Goal: Task Accomplishment & Management: Complete application form

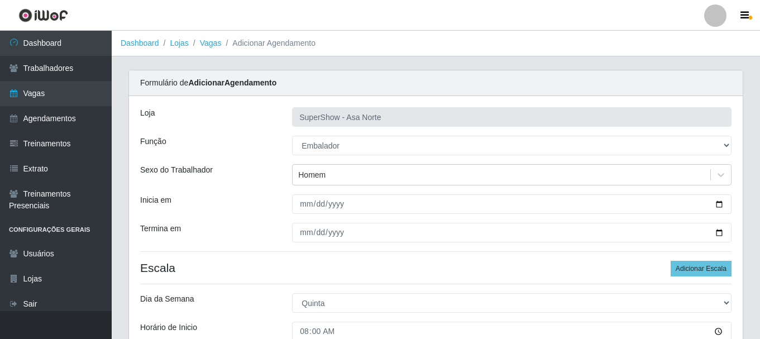
select select "1"
select select "4"
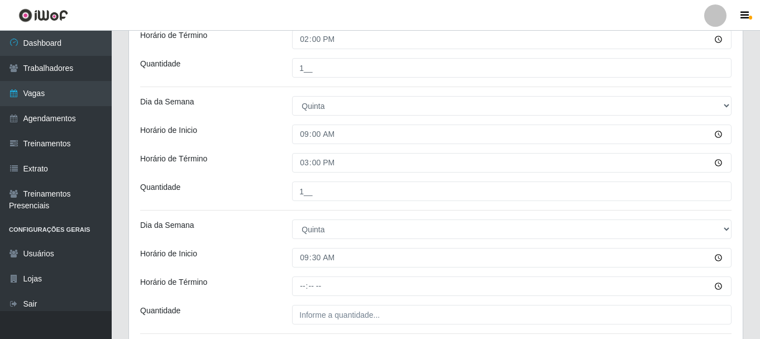
scroll to position [343, 0]
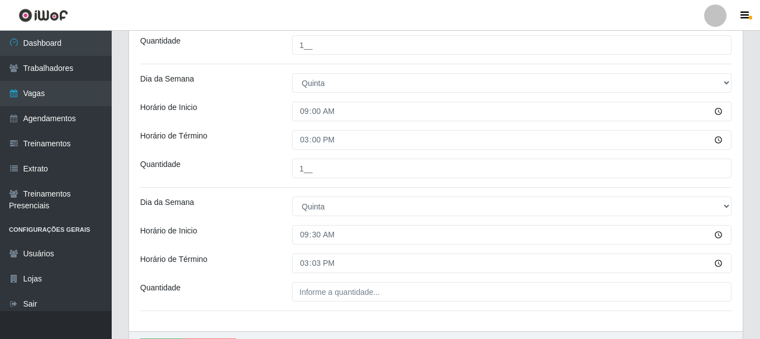
type input "15:30"
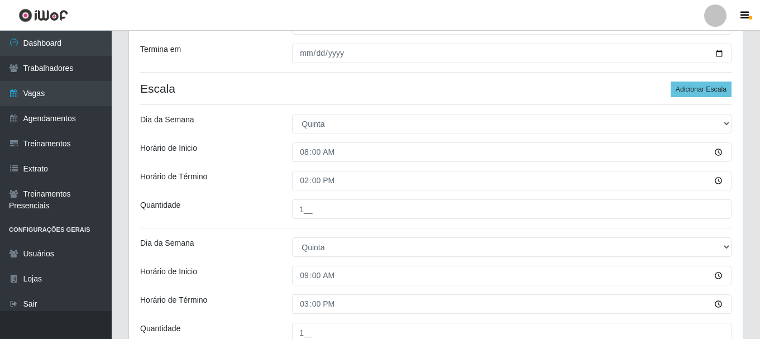
scroll to position [176, 0]
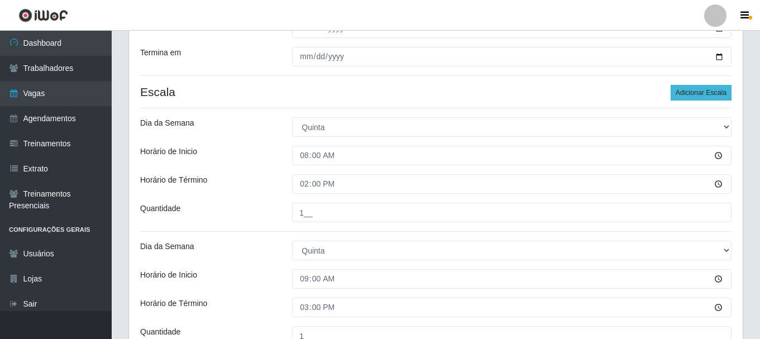
type input "1__"
click at [690, 94] on button "Adicionar Escala" at bounding box center [700, 93] width 61 height 16
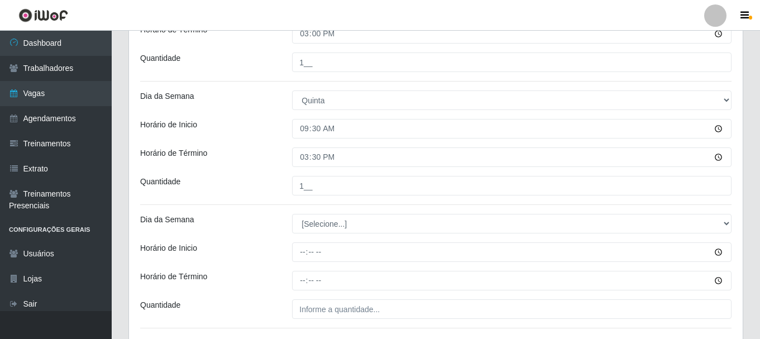
scroll to position [511, 0]
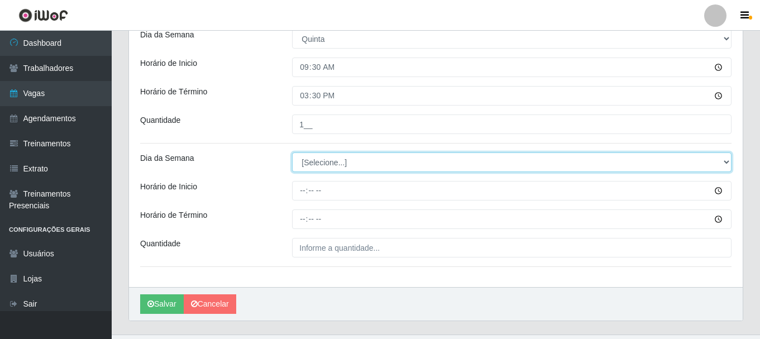
click at [326, 159] on select "[Selecione...] Segunda Terça Quarta Quinta Sexta Sábado Domingo" at bounding box center [511, 162] width 439 height 20
select select "4"
click at [292, 152] on select "[Selecione...] Segunda Terça Quarta Quinta Sexta Sábado Domingo" at bounding box center [511, 162] width 439 height 20
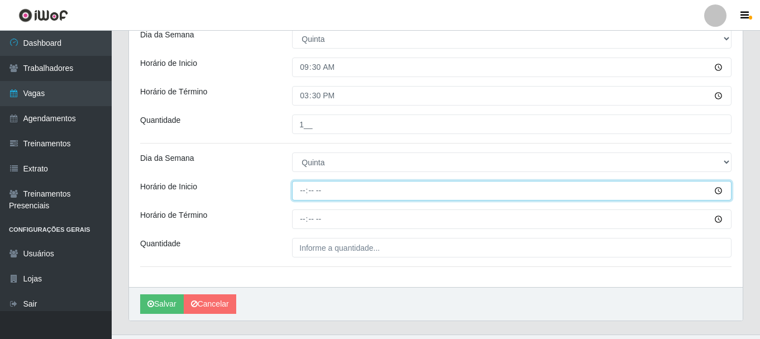
click at [302, 191] on input "Horário de Inicio" at bounding box center [511, 191] width 439 height 20
type input "15:20"
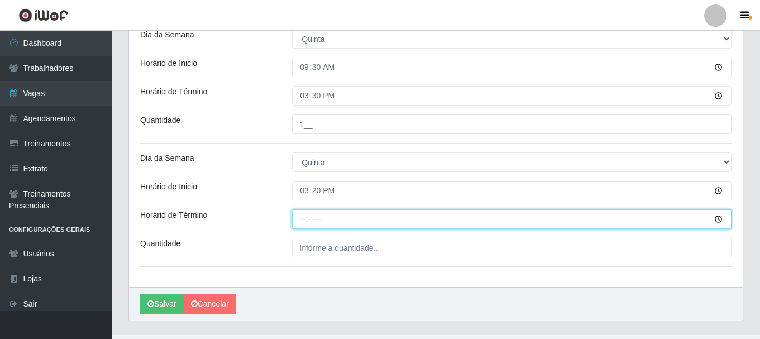
click at [302, 218] on input "Horário de Término" at bounding box center [511, 219] width 439 height 20
type input "21:20"
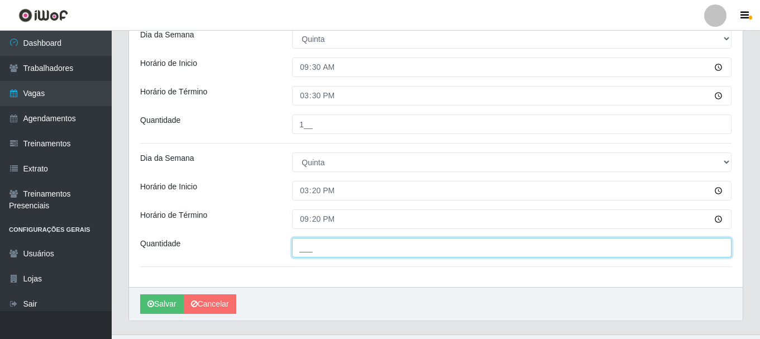
click at [330, 243] on input "___" at bounding box center [511, 248] width 439 height 20
type input "1__"
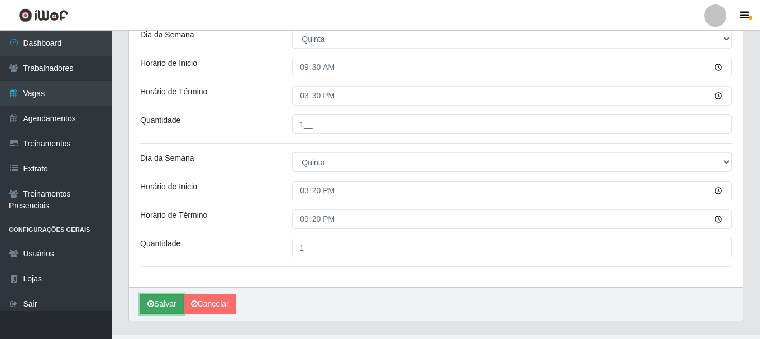
click at [166, 302] on button "Salvar" at bounding box center [162, 304] width 44 height 20
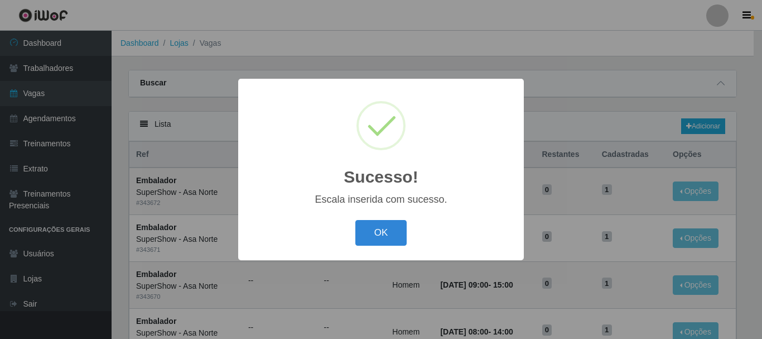
click at [356, 220] on button "OK" at bounding box center [382, 233] width 52 height 26
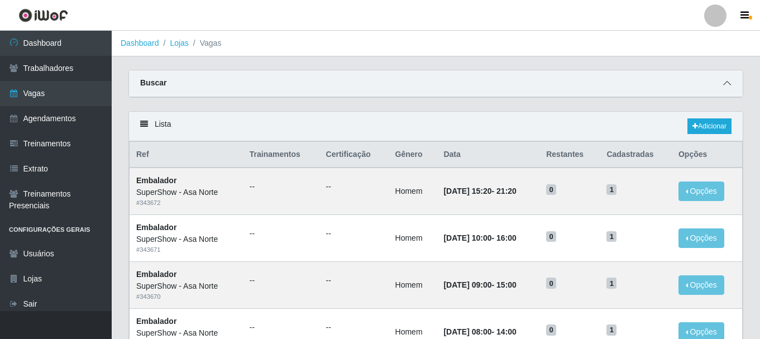
click at [723, 83] on icon at bounding box center [727, 83] width 8 height 8
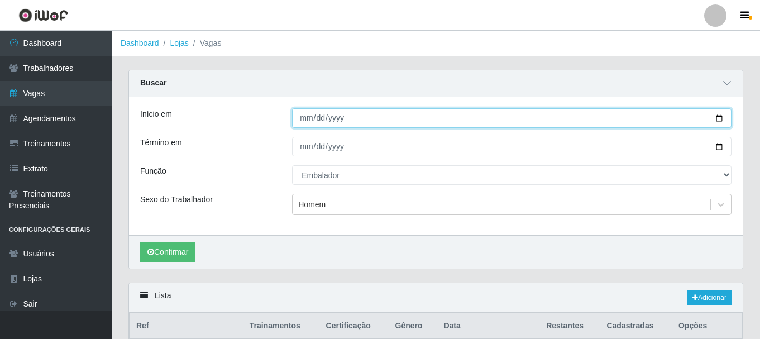
click at [721, 118] on input "[DATE]" at bounding box center [511, 118] width 439 height 20
type input "[DATE]"
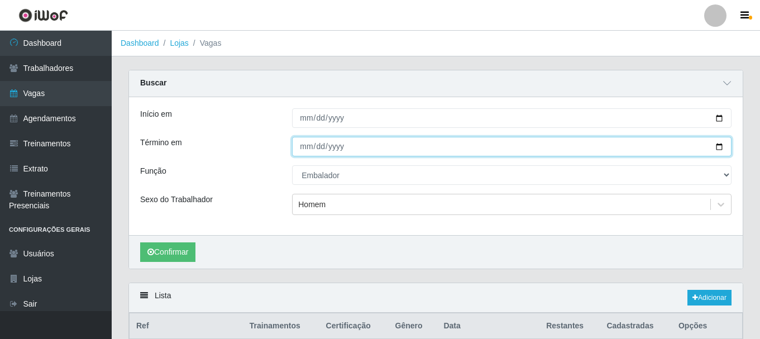
click at [717, 149] on input "[DATE]" at bounding box center [511, 147] width 439 height 20
type input "[DATE]"
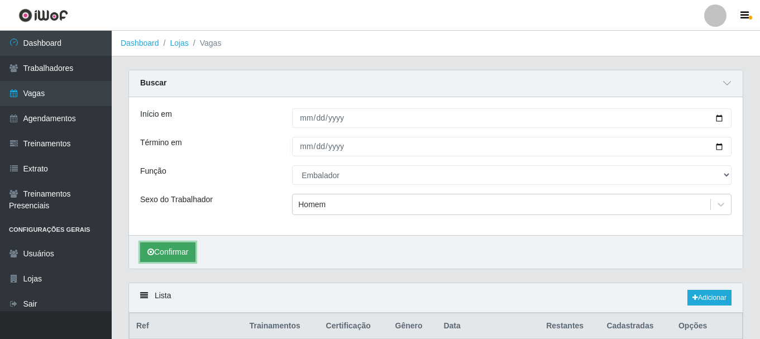
click at [169, 258] on button "Confirmar" at bounding box center [167, 252] width 55 height 20
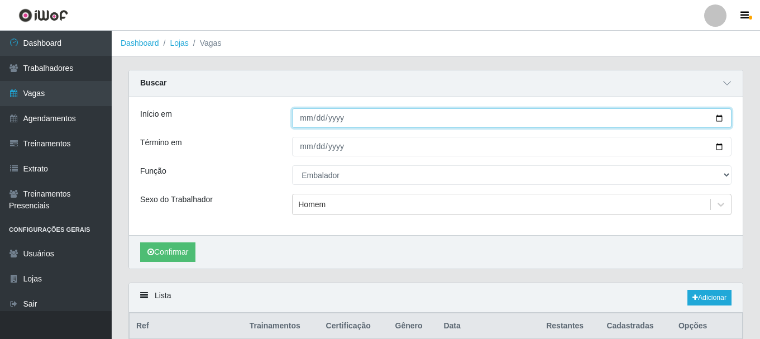
click at [720, 119] on input "[DATE]" at bounding box center [511, 118] width 439 height 20
type input "[DATE]"
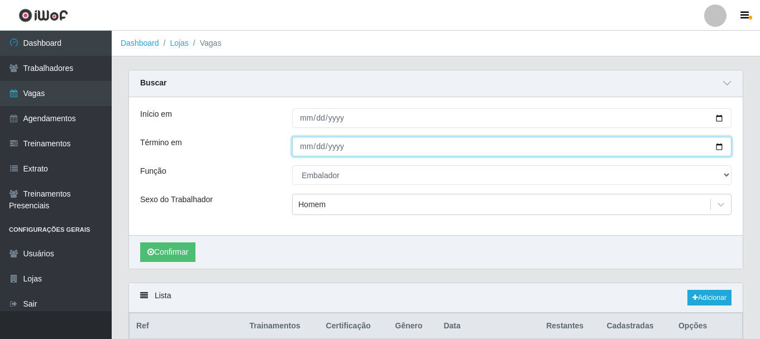
click at [721, 145] on input "[DATE]" at bounding box center [511, 147] width 439 height 20
type input "[DATE]"
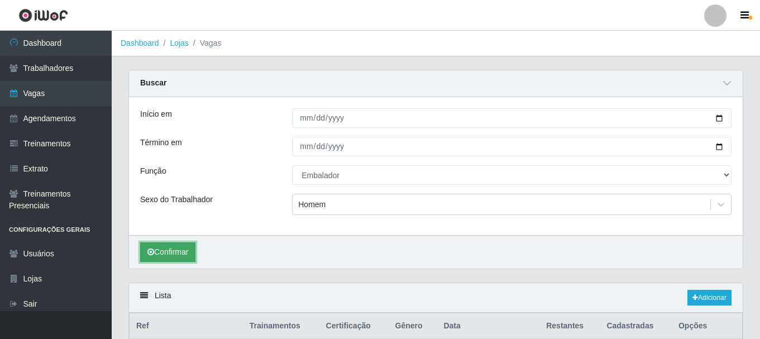
click at [171, 249] on button "Confirmar" at bounding box center [167, 252] width 55 height 20
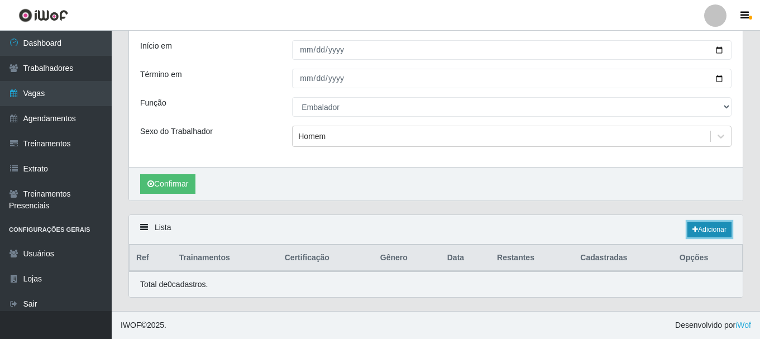
click at [695, 228] on link "Adicionar" at bounding box center [709, 230] width 44 height 16
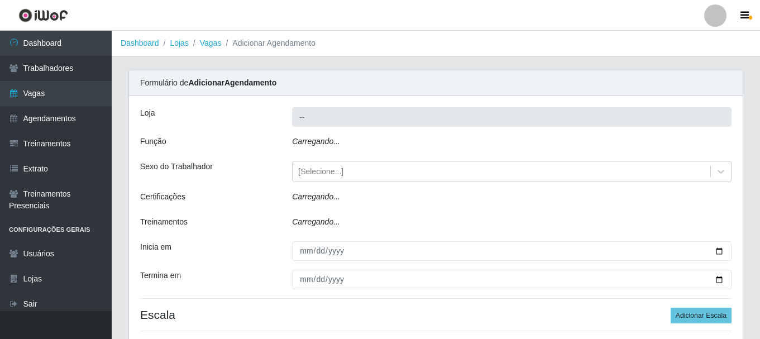
type input "SuperShow - Asa Norte"
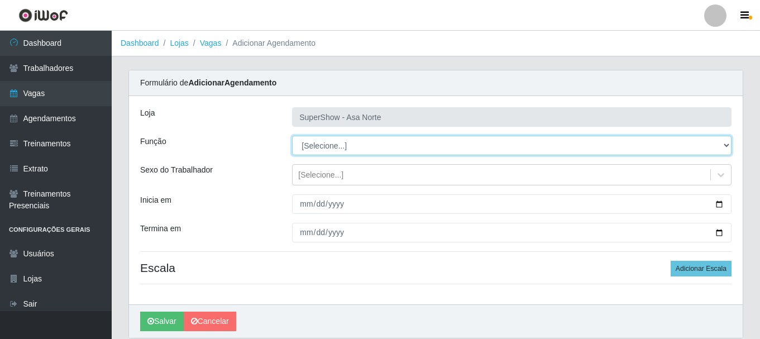
click at [331, 143] on select "[Selecione...] ASG ASG + ASG ++ Auxiliar de Depósito Auxiliar de Depósito + Aux…" at bounding box center [511, 146] width 439 height 20
select select "1"
click at [292, 136] on select "[Selecione...] ASG ASG + ASG ++ Auxiliar de Depósito Auxiliar de Depósito + Aux…" at bounding box center [511, 146] width 439 height 20
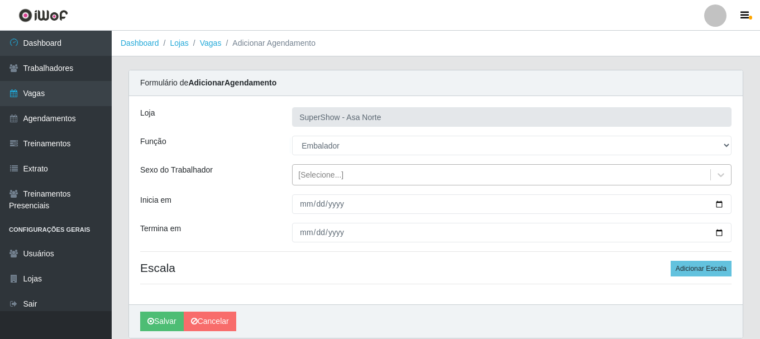
click at [332, 175] on div "[Selecione...]" at bounding box center [320, 175] width 45 height 12
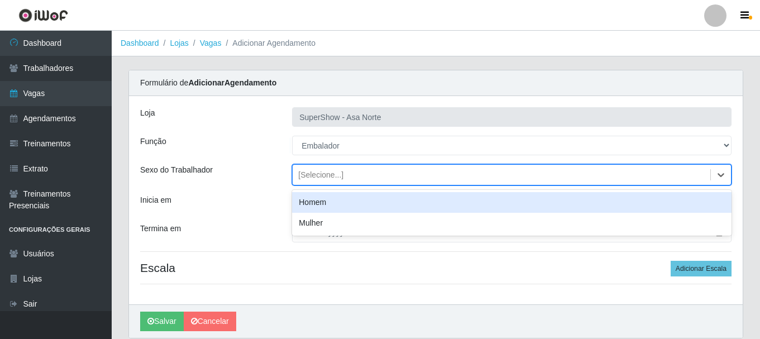
click at [330, 201] on div "Homem" at bounding box center [511, 202] width 439 height 21
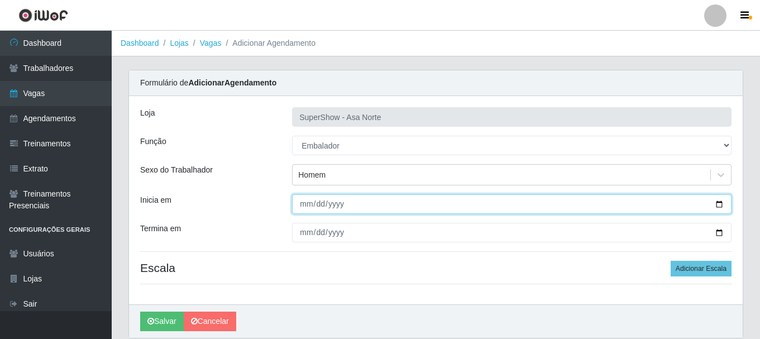
click at [305, 203] on input "Inicia em" at bounding box center [511, 204] width 439 height 20
type input "[DATE]"
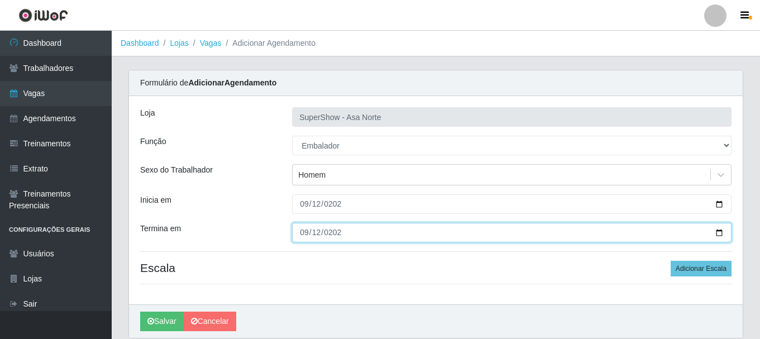
type input "[DATE]"
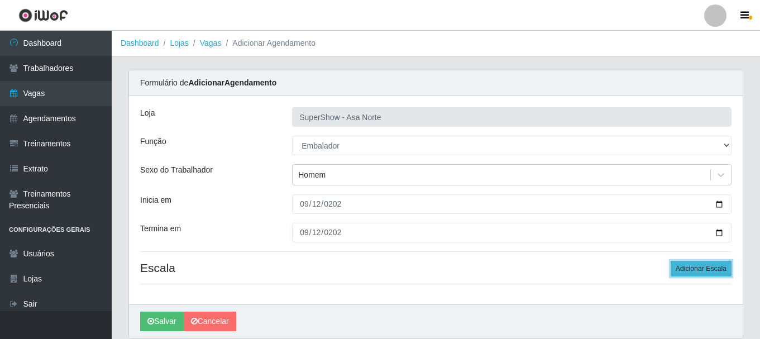
click at [716, 268] on button "Adicionar Escala" at bounding box center [700, 269] width 61 height 16
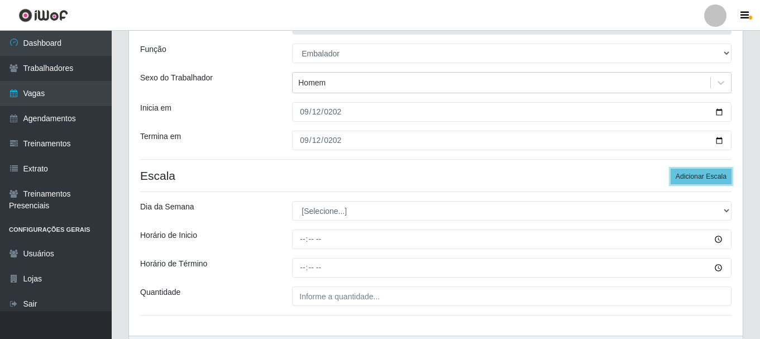
scroll to position [112, 0]
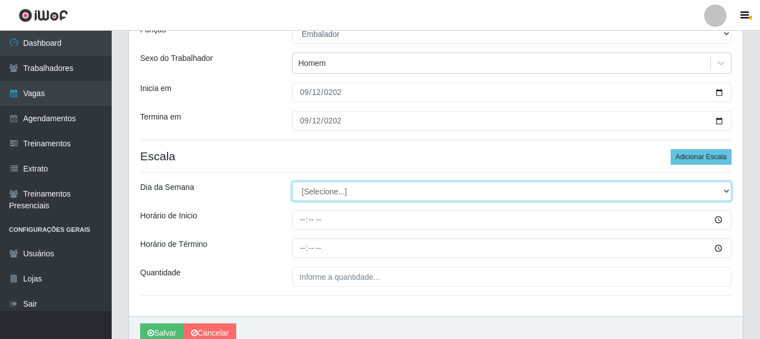
click at [326, 197] on select "[Selecione...] Segunda Terça Quarta Quinta Sexta Sábado Domingo" at bounding box center [511, 191] width 439 height 20
select select "5"
click at [292, 181] on select "[Selecione...] Segunda Terça Quarta Quinta Sexta Sábado Domingo" at bounding box center [511, 191] width 439 height 20
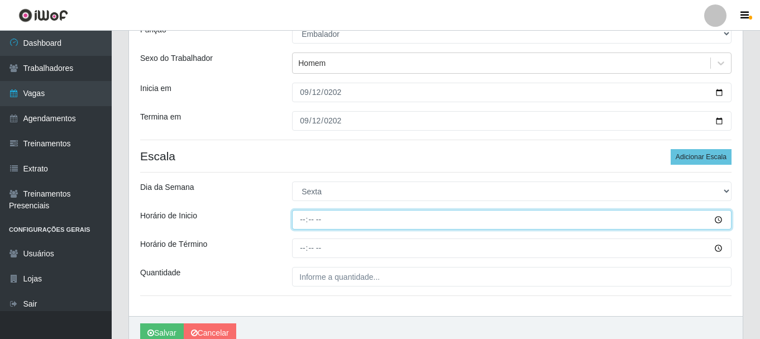
click at [299, 215] on input "Horário de Inicio" at bounding box center [511, 220] width 439 height 20
type input "08:00"
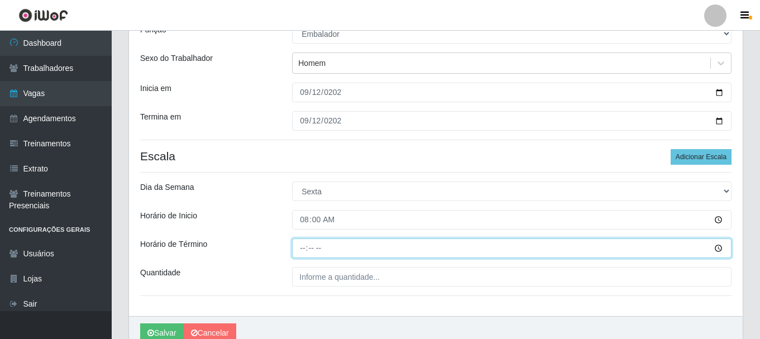
type input "14:00"
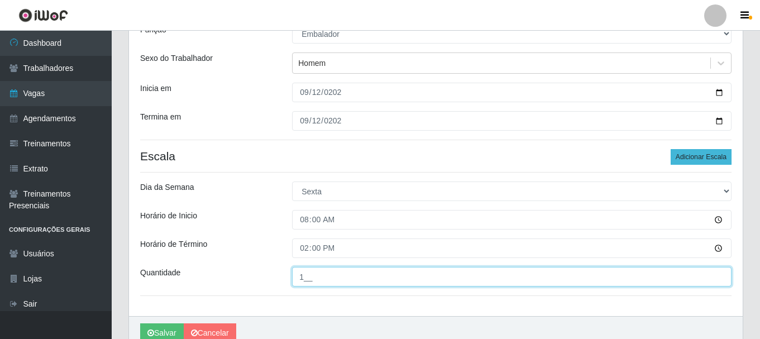
type input "1__"
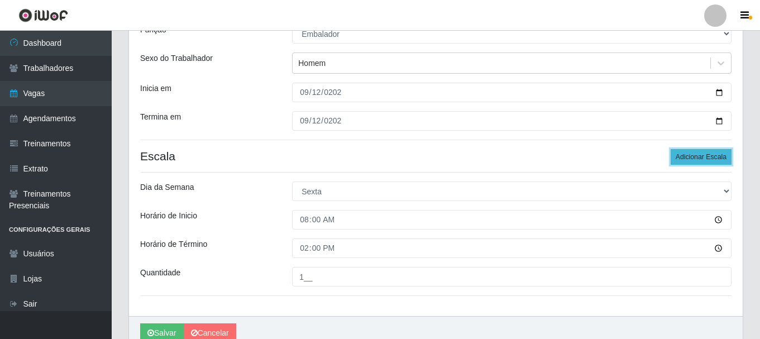
click at [700, 157] on button "Adicionar Escala" at bounding box center [700, 157] width 61 height 16
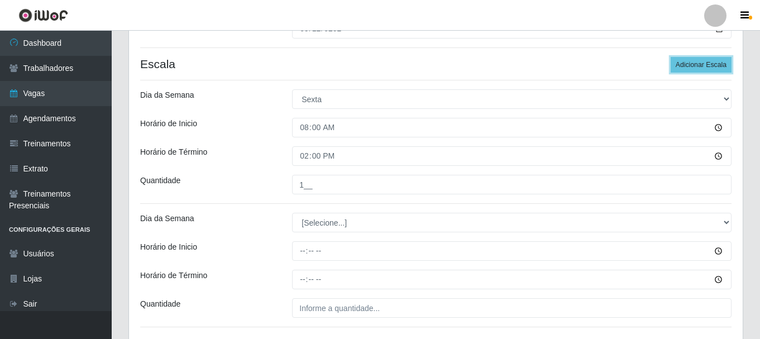
scroll to position [223, 0]
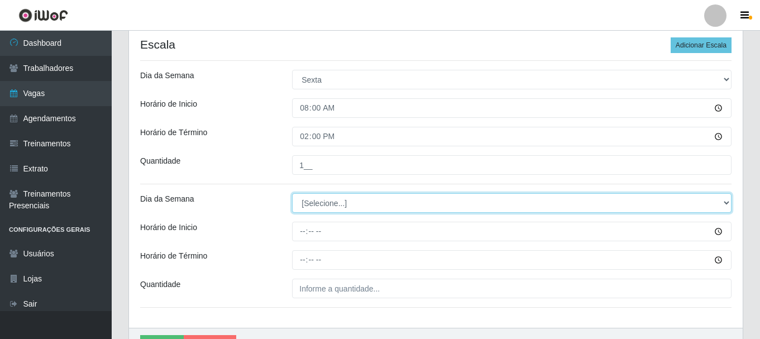
click at [355, 199] on select "[Selecione...] Segunda Terça Quarta Quinta Sexta Sábado Domingo" at bounding box center [511, 203] width 439 height 20
select select "5"
click at [292, 193] on select "[Selecione...] Segunda Terça Quarta Quinta Sexta Sábado Domingo" at bounding box center [511, 203] width 439 height 20
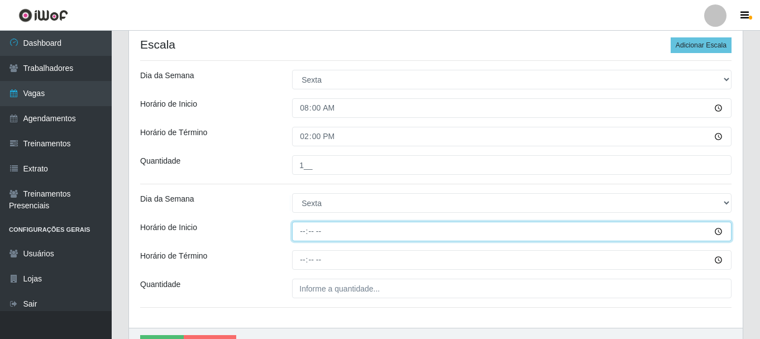
click at [303, 232] on input "Horário de Inicio" at bounding box center [511, 232] width 439 height 20
type input "12:00"
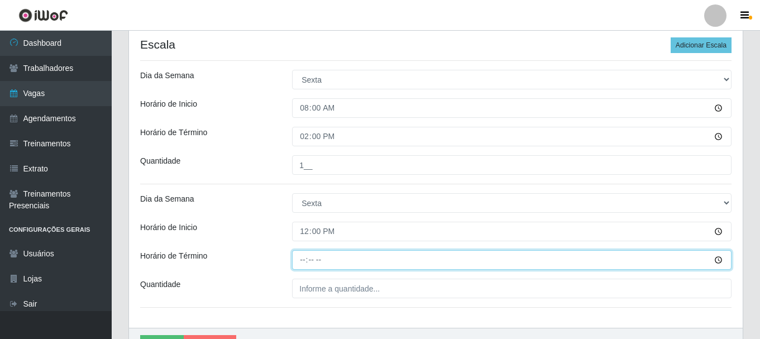
type input "17:00"
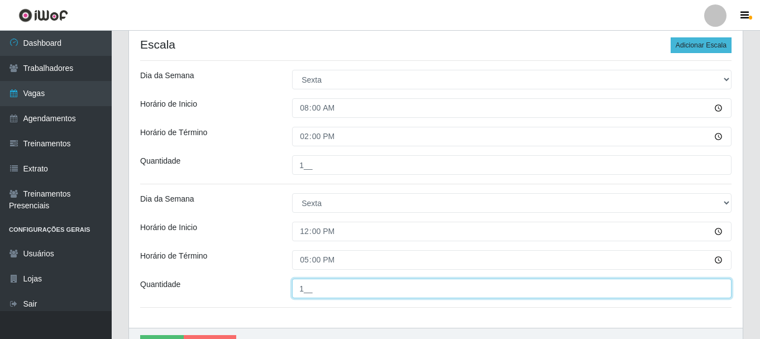
type input "1__"
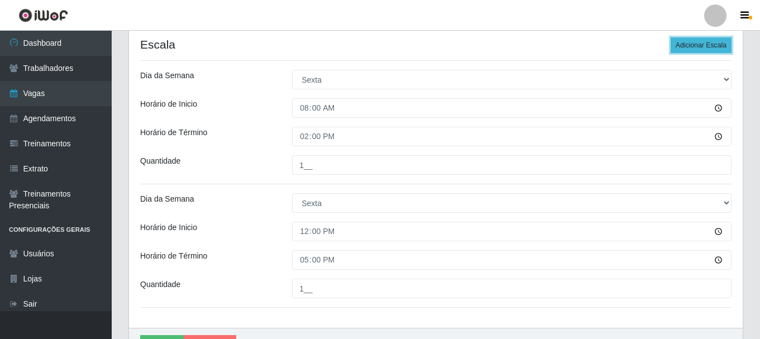
click at [711, 48] on button "Adicionar Escala" at bounding box center [700, 45] width 61 height 16
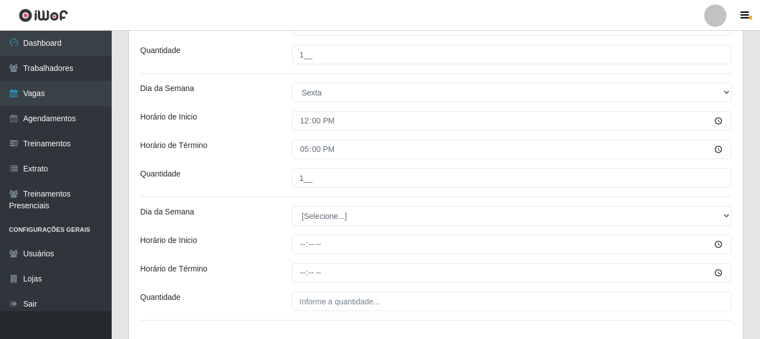
scroll to position [335, 0]
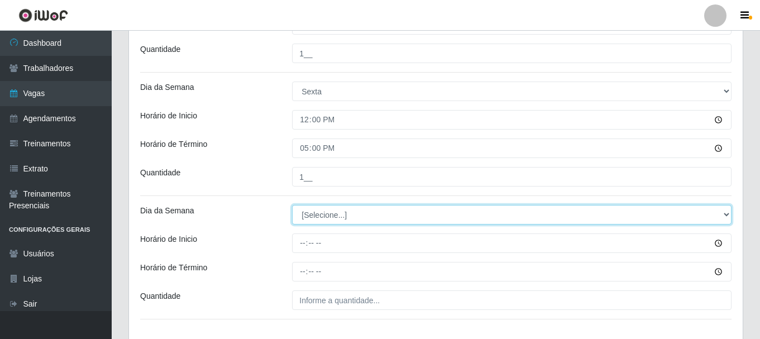
click at [322, 212] on select "[Selecione...] Segunda Terça Quarta Quinta Sexta Sábado Domingo" at bounding box center [511, 215] width 439 height 20
select select "5"
click at [292, 205] on select "[Selecione...] Segunda Terça Quarta Quinta Sexta Sábado Domingo" at bounding box center [511, 215] width 439 height 20
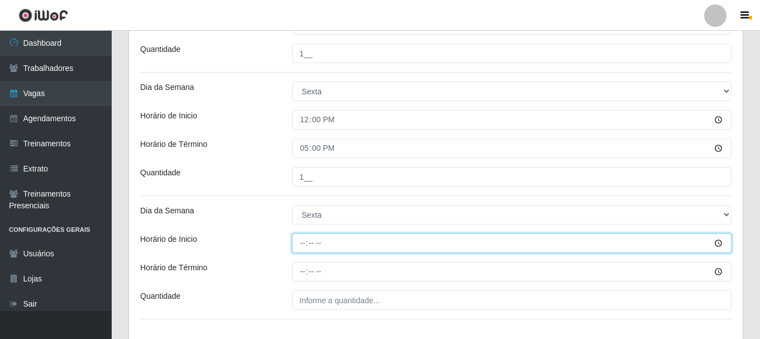
click at [300, 246] on input "Horário de Inicio" at bounding box center [511, 243] width 439 height 20
type input "15:20"
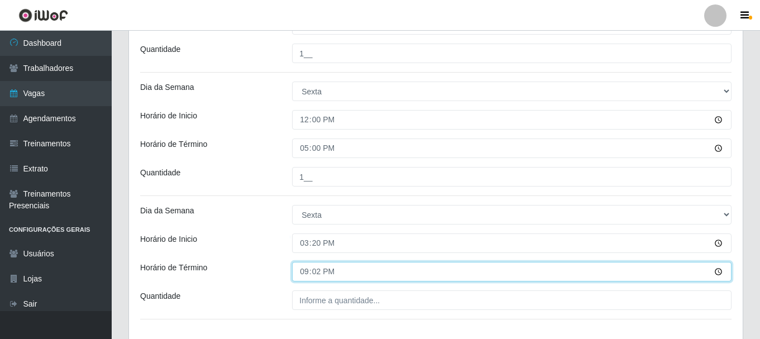
type input "21:20"
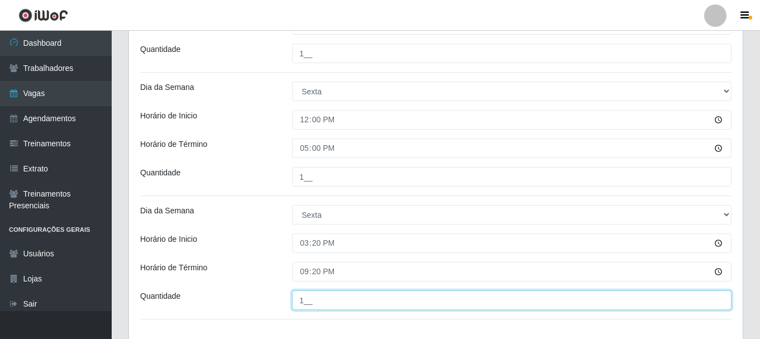
type input "1__"
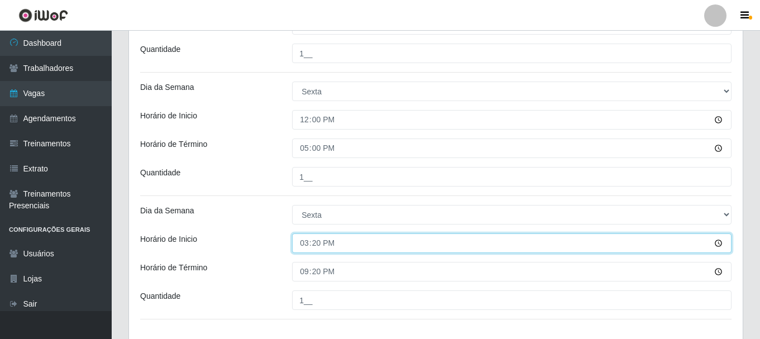
click at [319, 244] on input "15:20" at bounding box center [511, 243] width 439 height 20
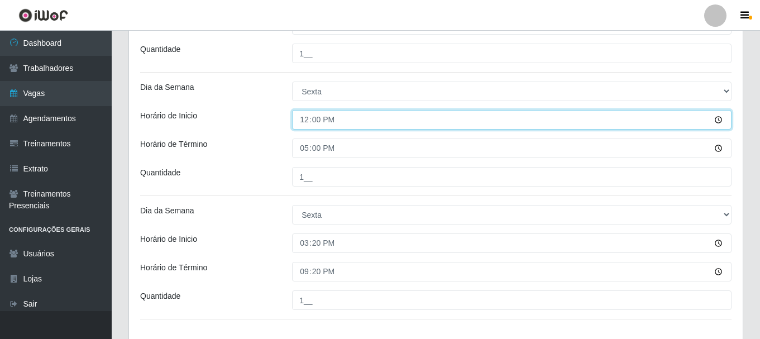
click at [310, 118] on input "12:00" at bounding box center [511, 120] width 439 height 20
type input "09:30"
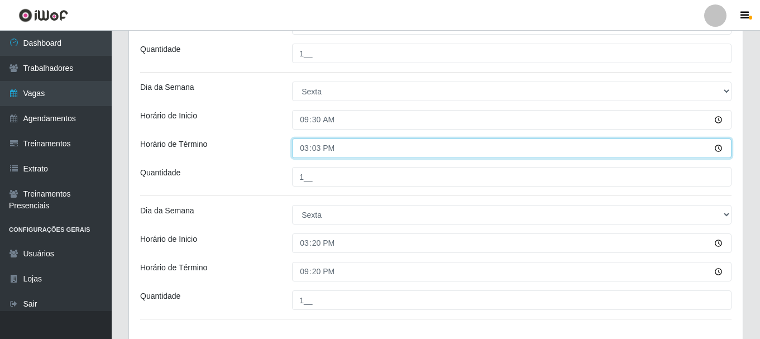
type input "15:30"
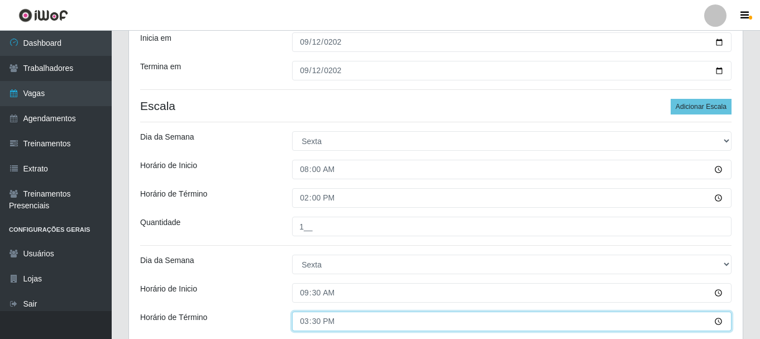
scroll to position [411, 0]
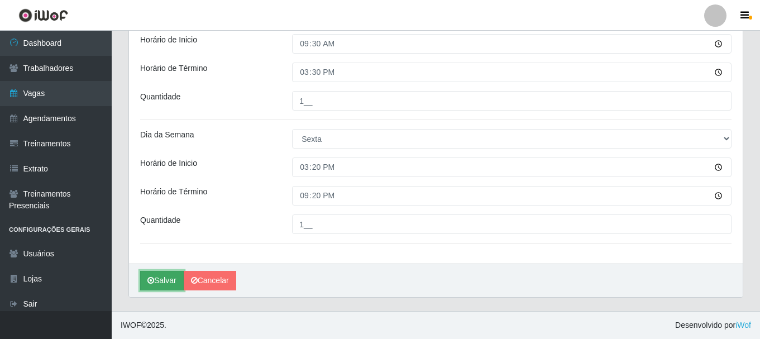
click at [164, 282] on button "Salvar" at bounding box center [162, 281] width 44 height 20
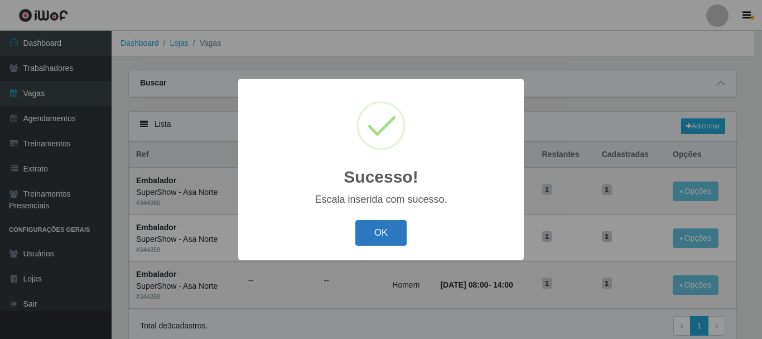
click at [383, 230] on button "OK" at bounding box center [382, 233] width 52 height 26
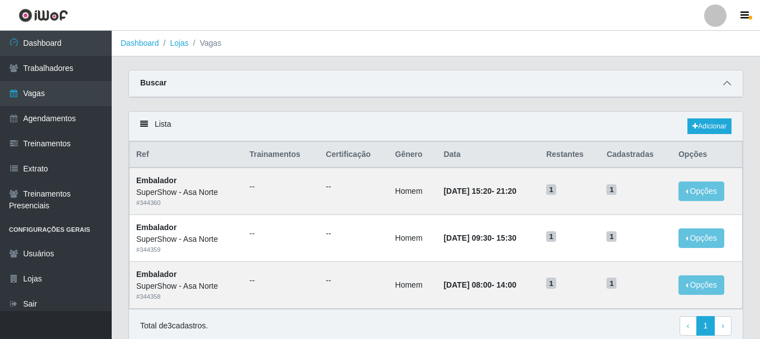
click at [729, 85] on icon at bounding box center [727, 83] width 8 height 8
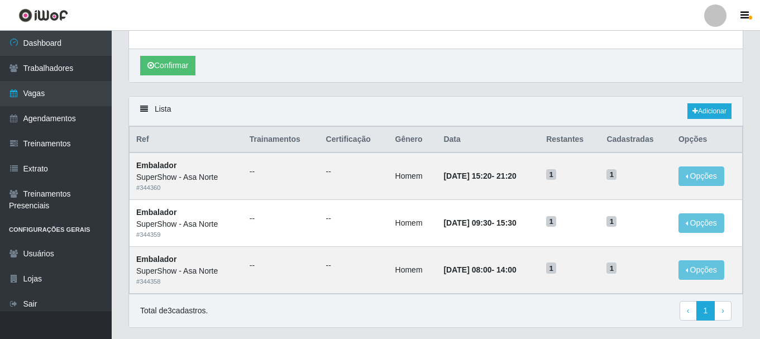
scroll to position [161, 0]
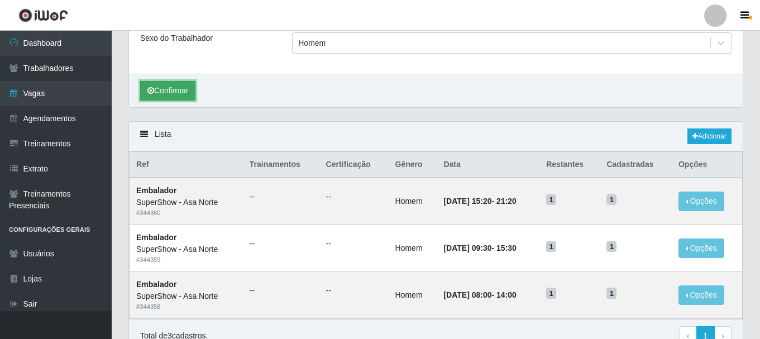
click at [177, 92] on button "Confirmar" at bounding box center [167, 91] width 55 height 20
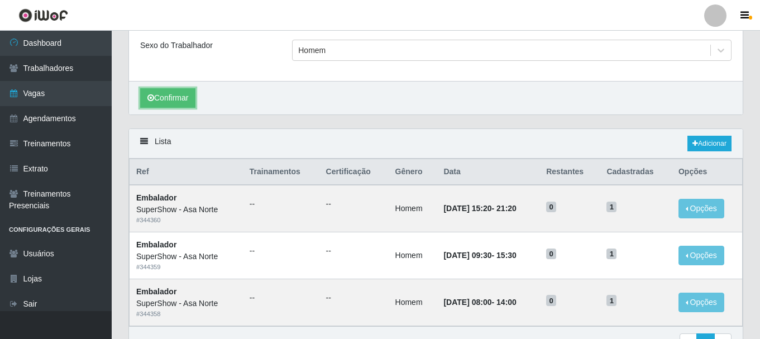
scroll to position [0, 0]
